Goal: Find specific page/section: Find specific page/section

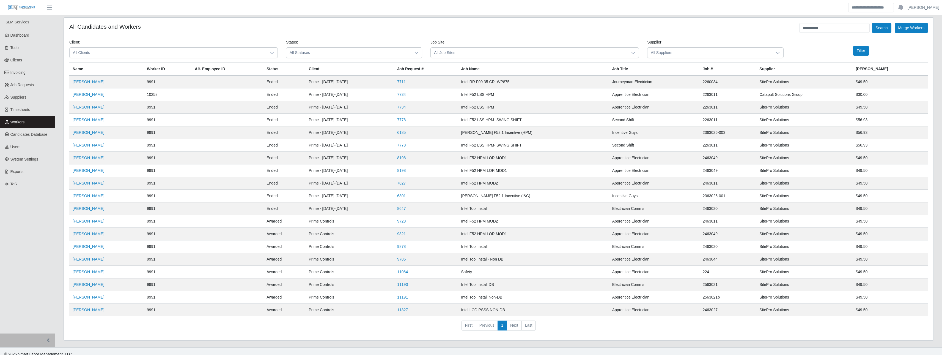
scroll to position [6, 0]
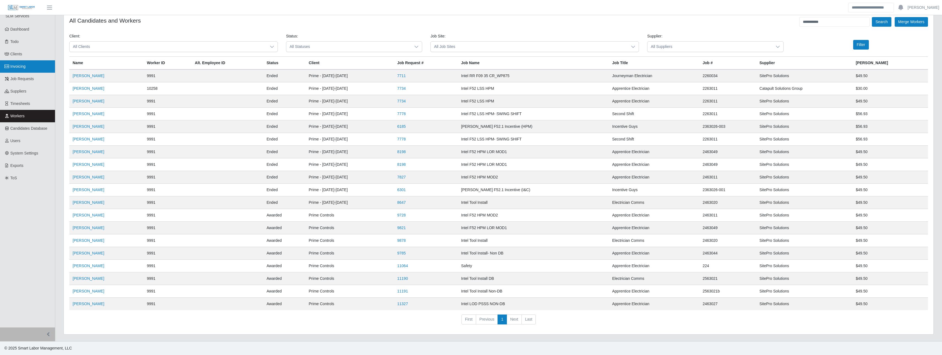
click at [21, 69] on span "Invoicing" at bounding box center [17, 66] width 15 height 4
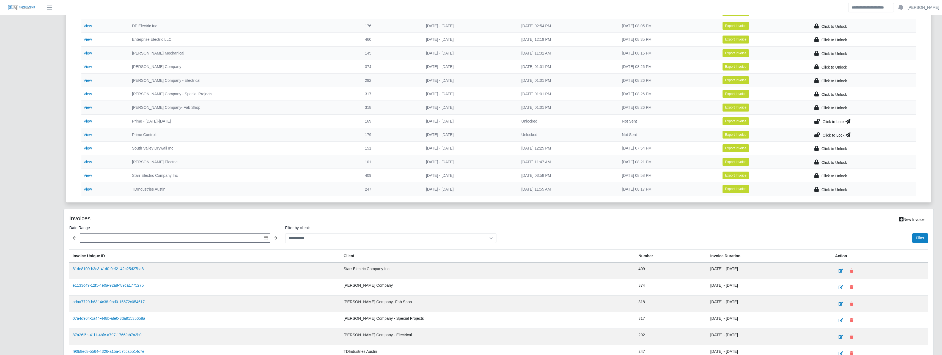
scroll to position [163, 0]
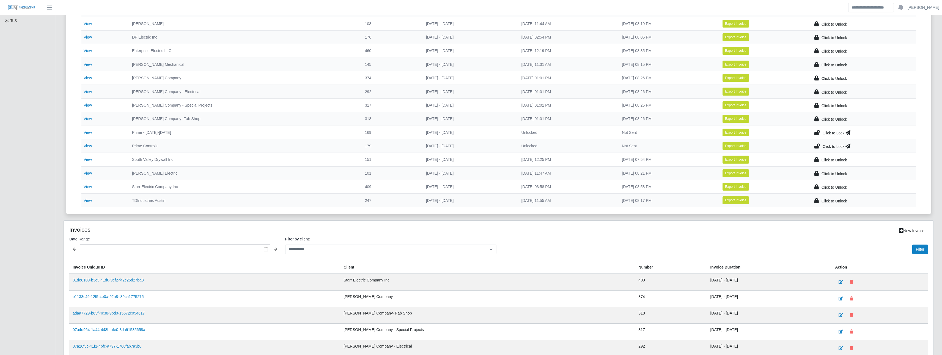
click at [819, 145] on icon at bounding box center [818, 146] width 6 height 8
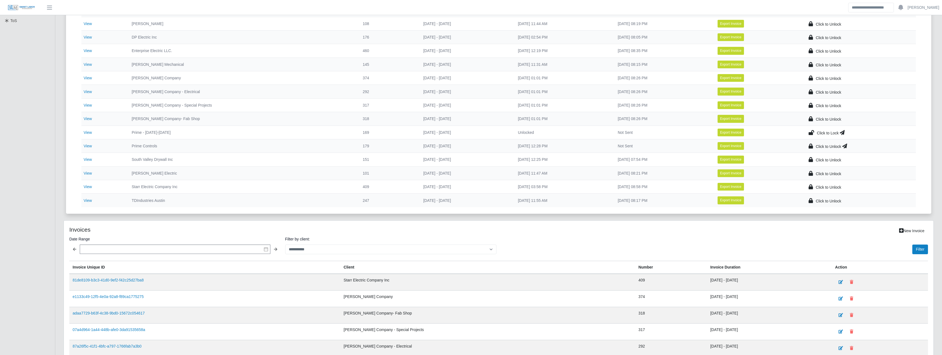
click at [849, 144] on td "Click to Unlock" at bounding box center [860, 145] width 112 height 13
click at [847, 147] on icon at bounding box center [844, 146] width 5 height 8
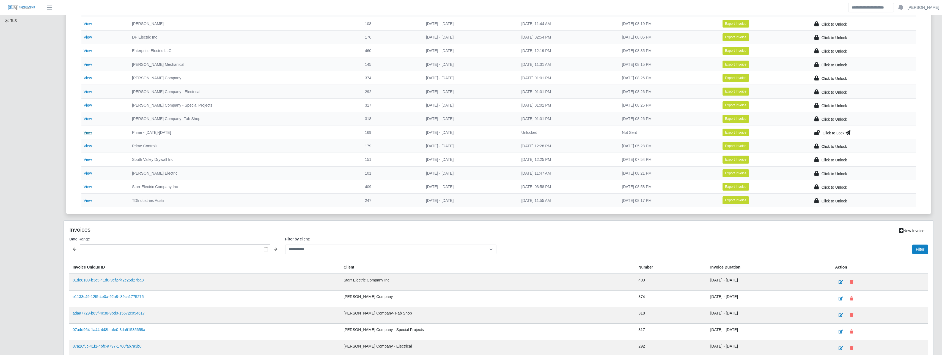
click at [89, 134] on link "View" at bounding box center [88, 132] width 8 height 4
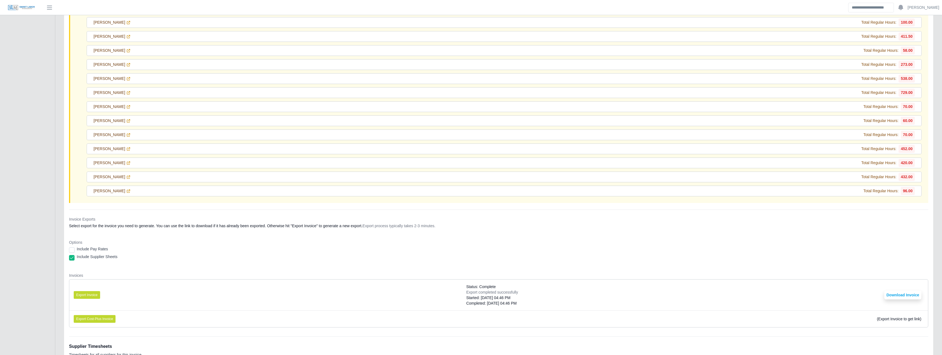
scroll to position [894, 0]
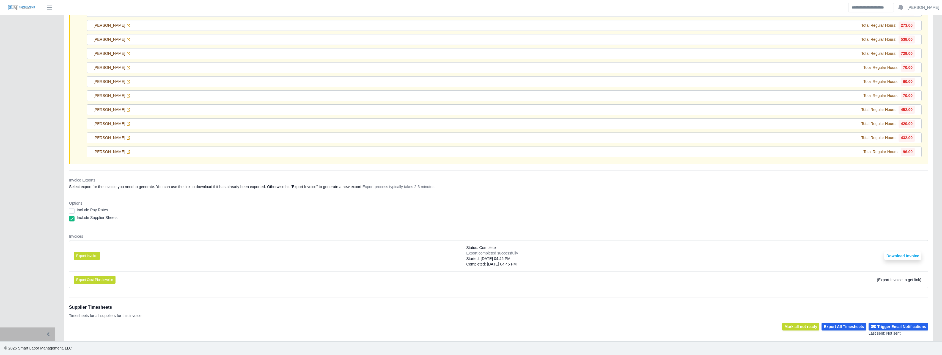
click at [396, 212] on div "Include Pay Rates" at bounding box center [499, 211] width 860 height 8
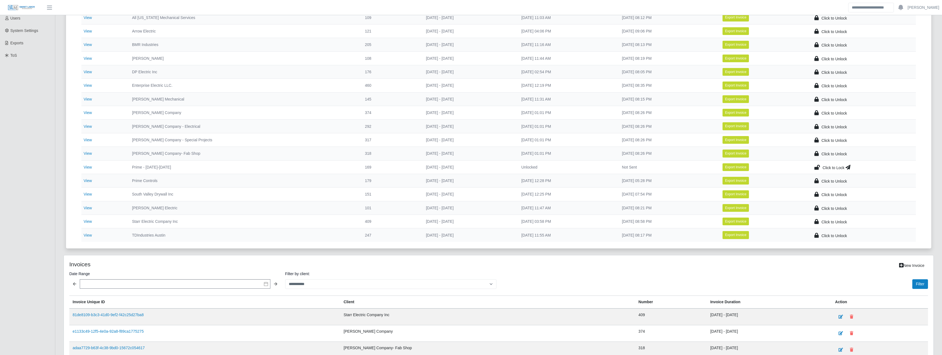
scroll to position [64, 0]
